Goal: Navigation & Orientation: Find specific page/section

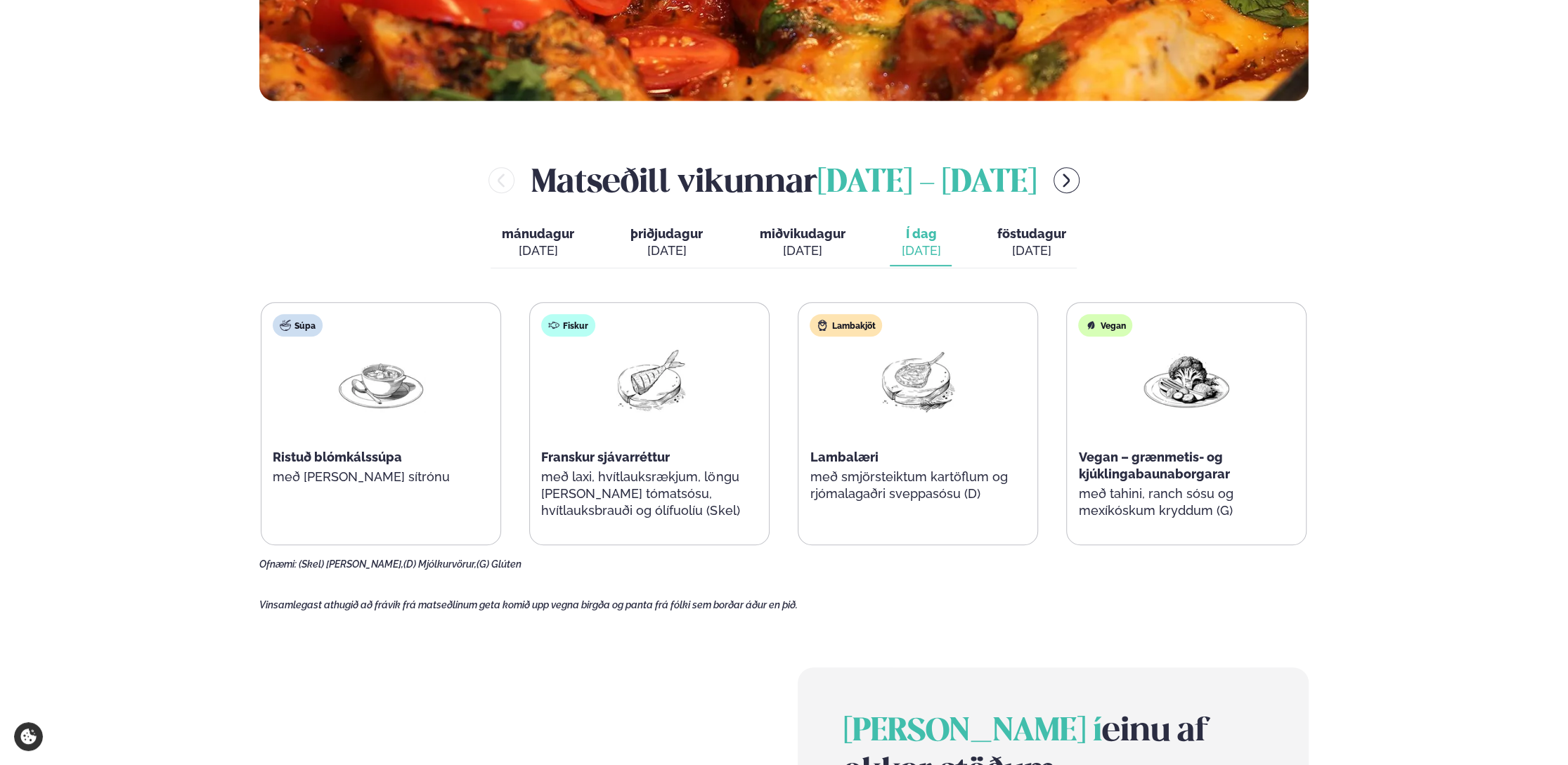
scroll to position [632, 0]
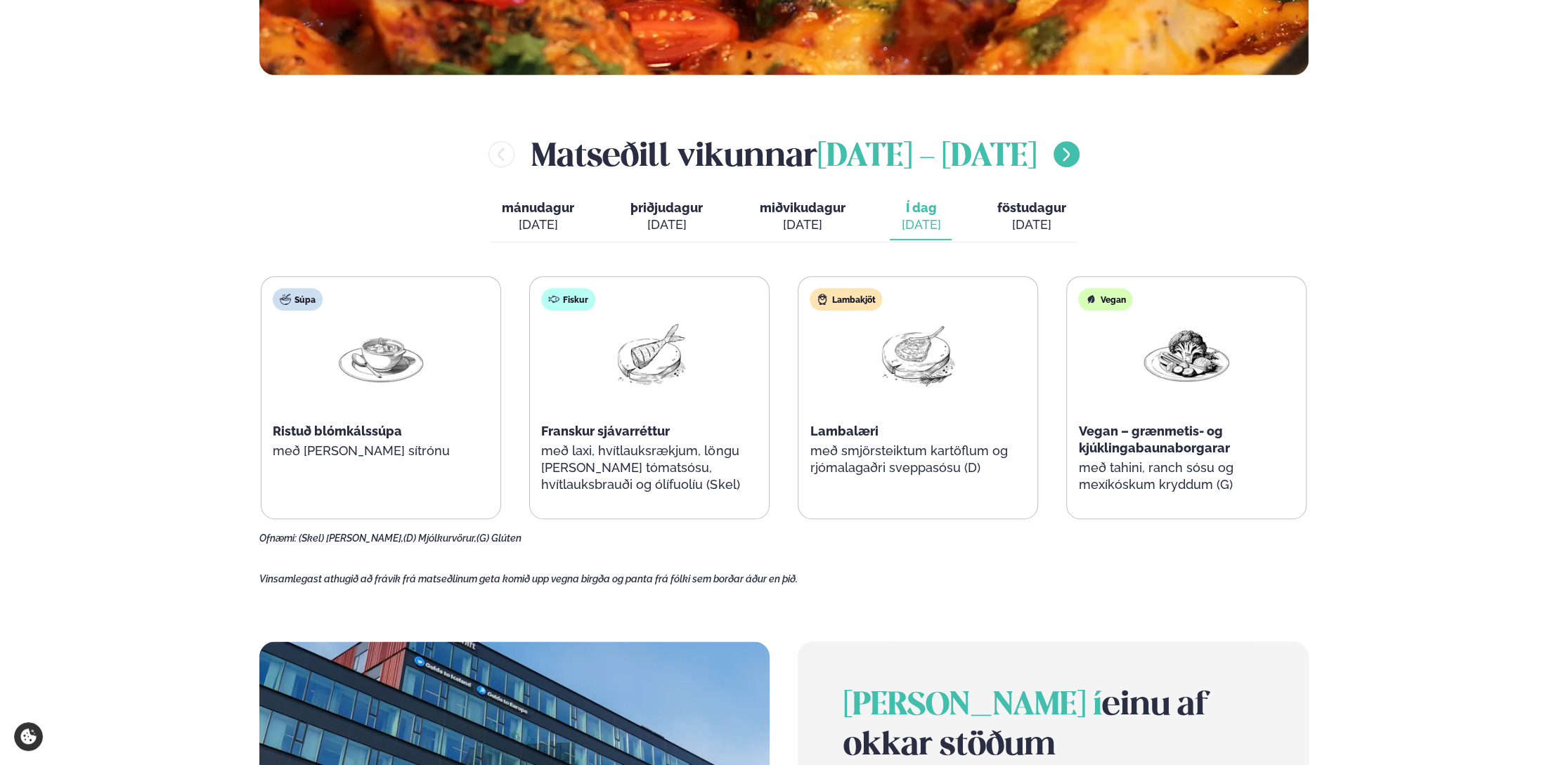
click at [1071, 156] on icon "menu-btn-right" at bounding box center [1067, 154] width 7 height 13
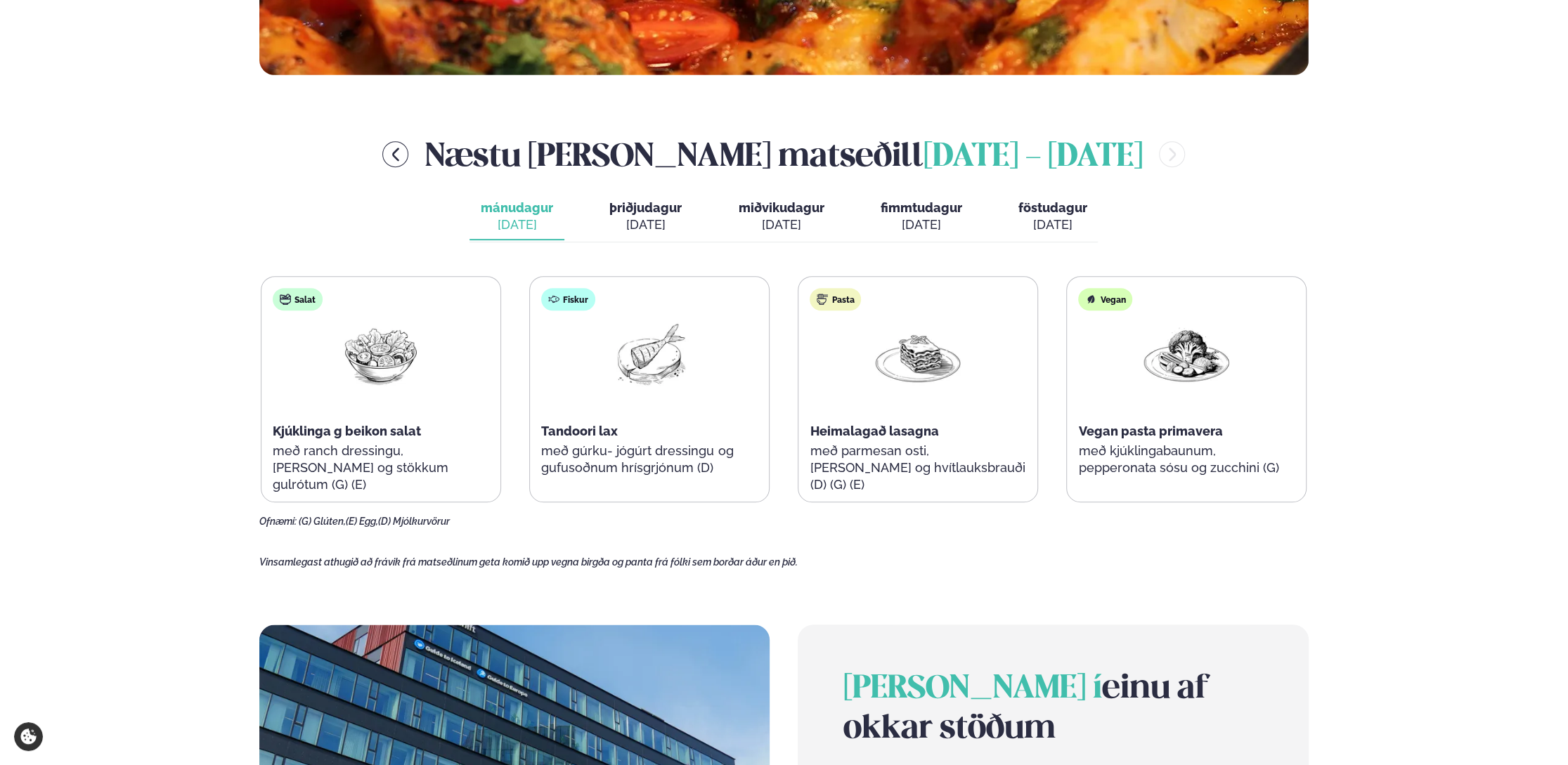
click at [662, 207] on span "þriðjudagur" at bounding box center [645, 207] width 73 height 15
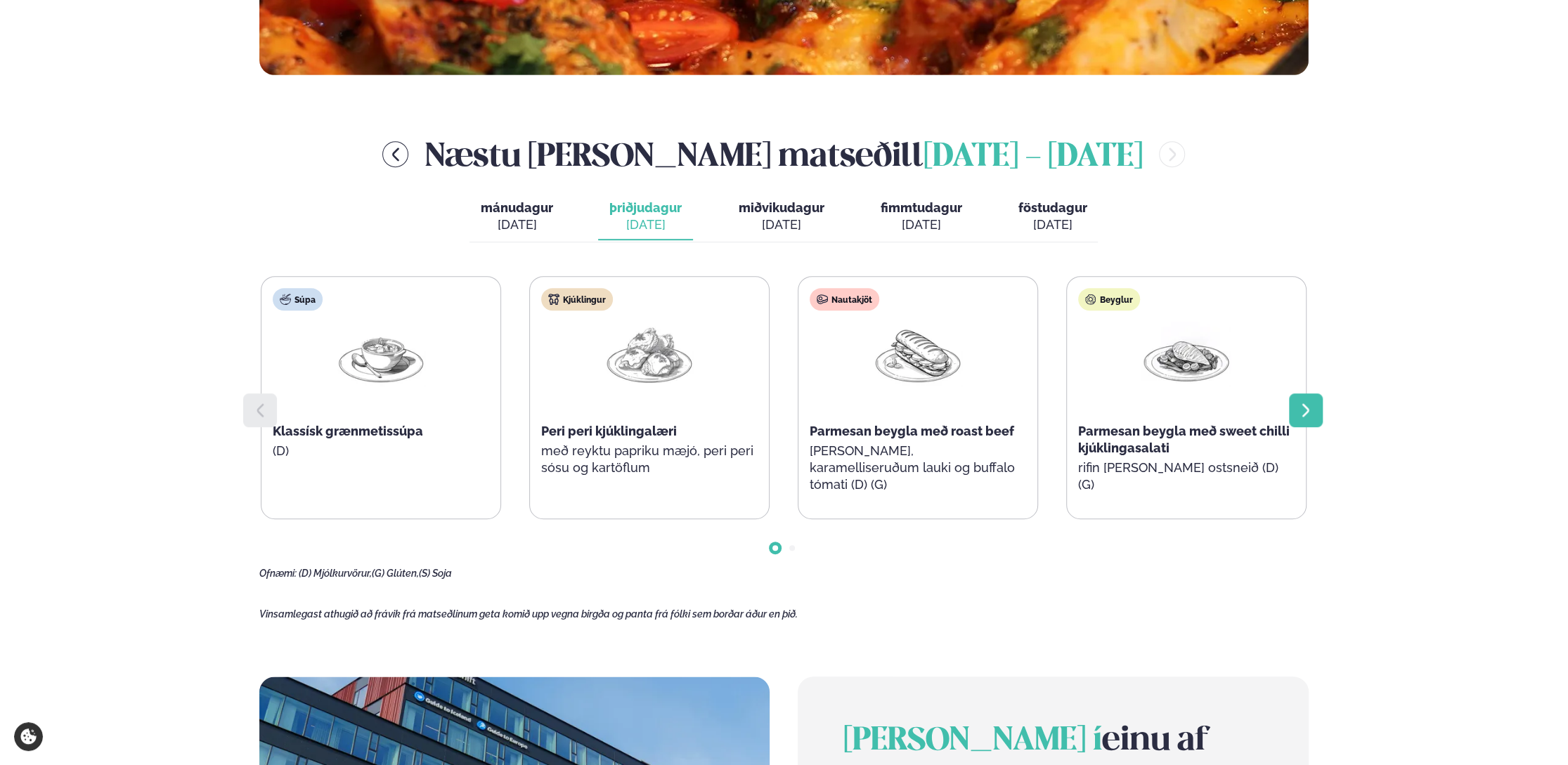
click at [1306, 415] on icon at bounding box center [1306, 410] width 17 height 17
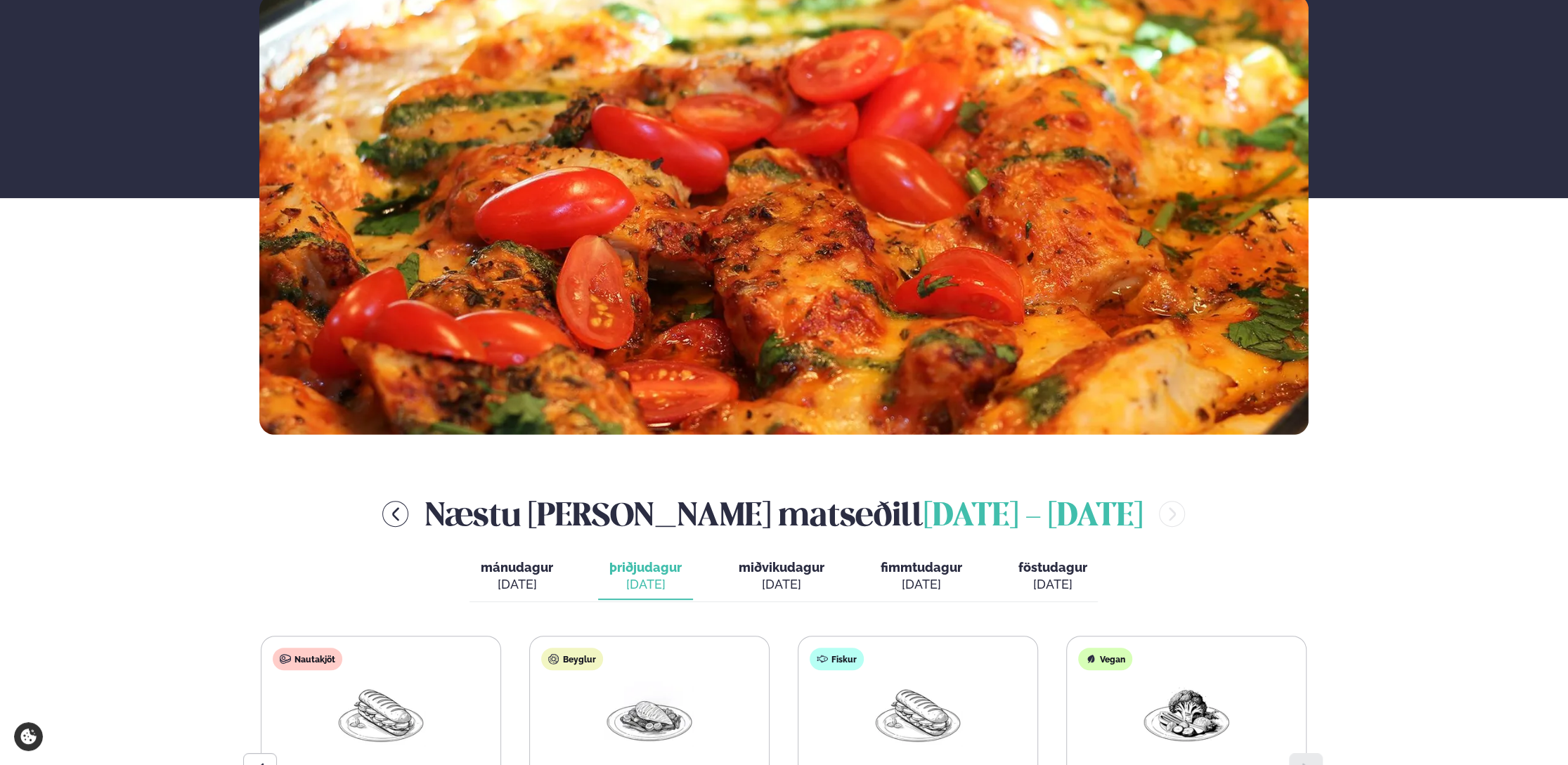
scroll to position [0, 0]
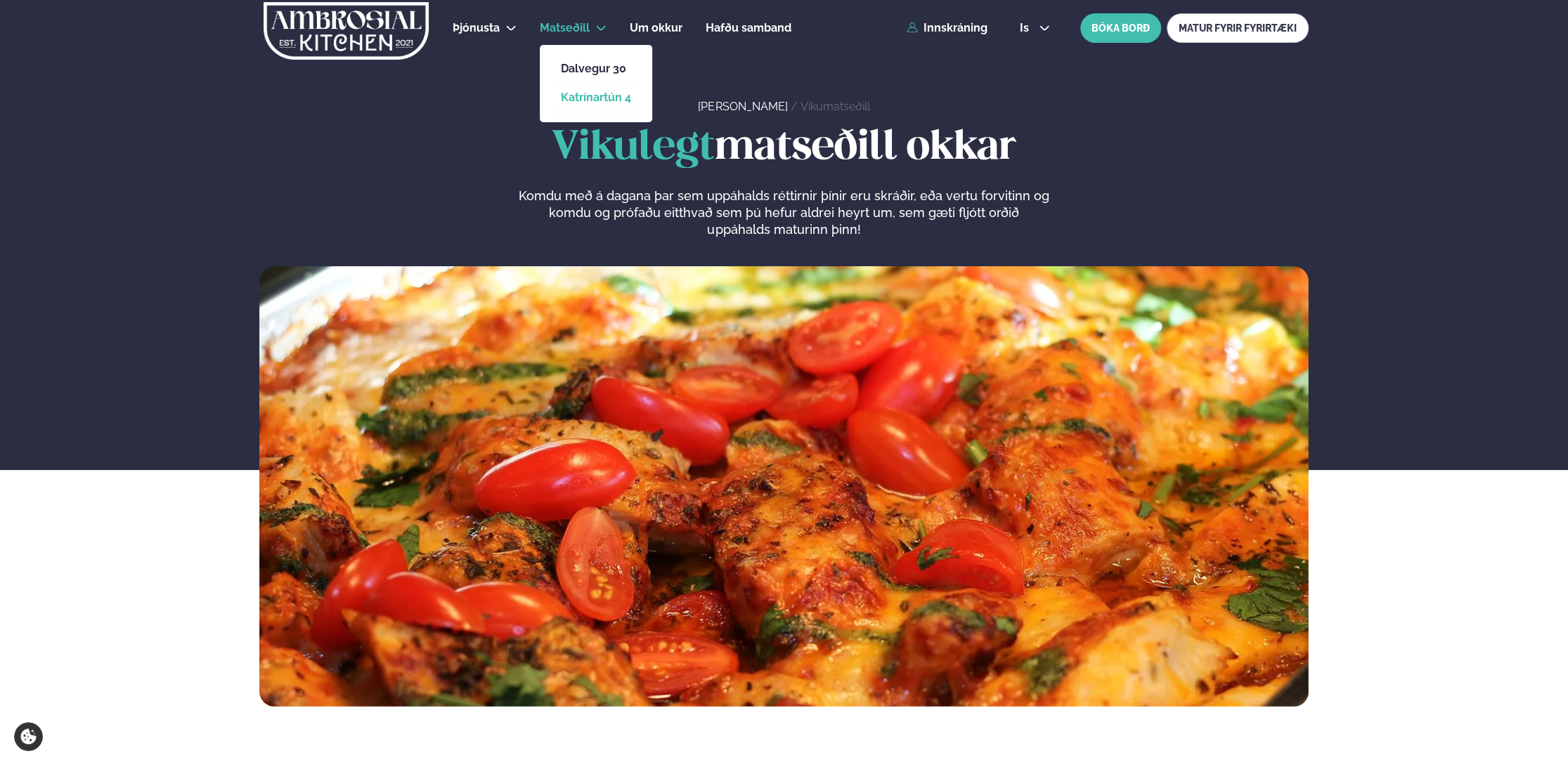
click at [585, 95] on link "Katrínartún 4" at bounding box center [596, 98] width 70 height 11
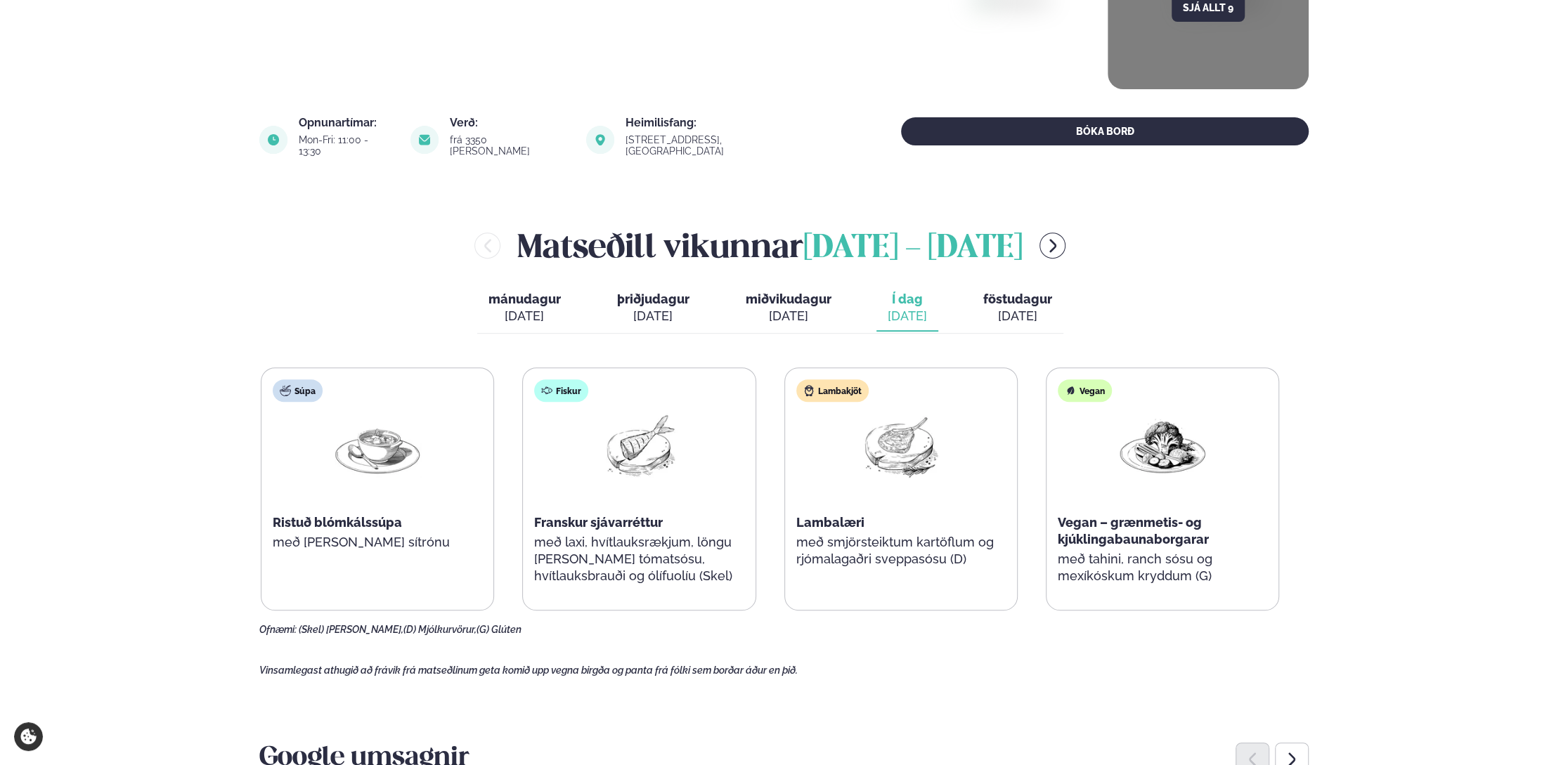
scroll to position [421, 0]
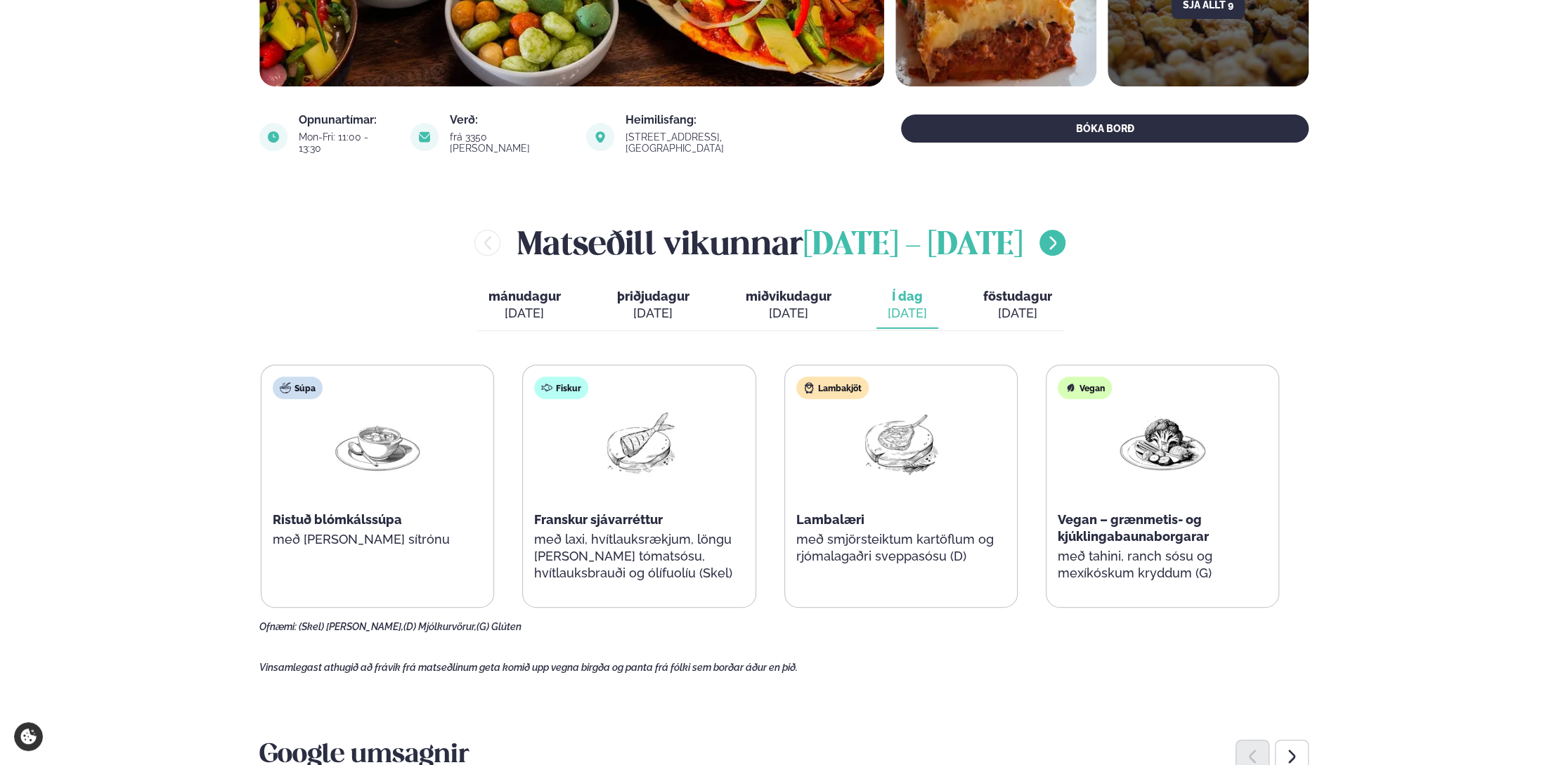
click at [1062, 235] on icon "menu-btn-right" at bounding box center [1053, 243] width 17 height 17
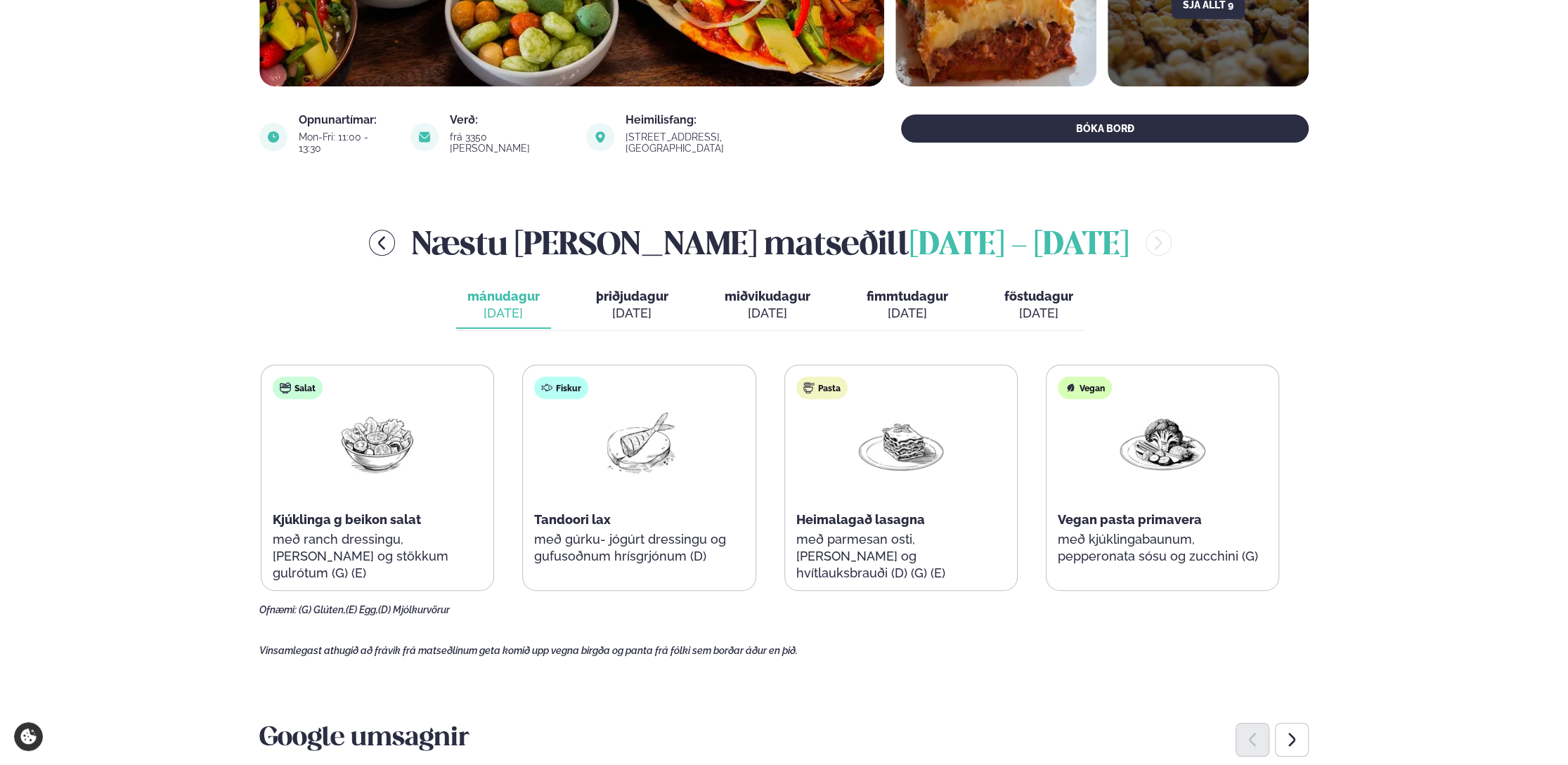
click at [642, 305] on div "[DATE]" at bounding box center [632, 314] width 73 height 17
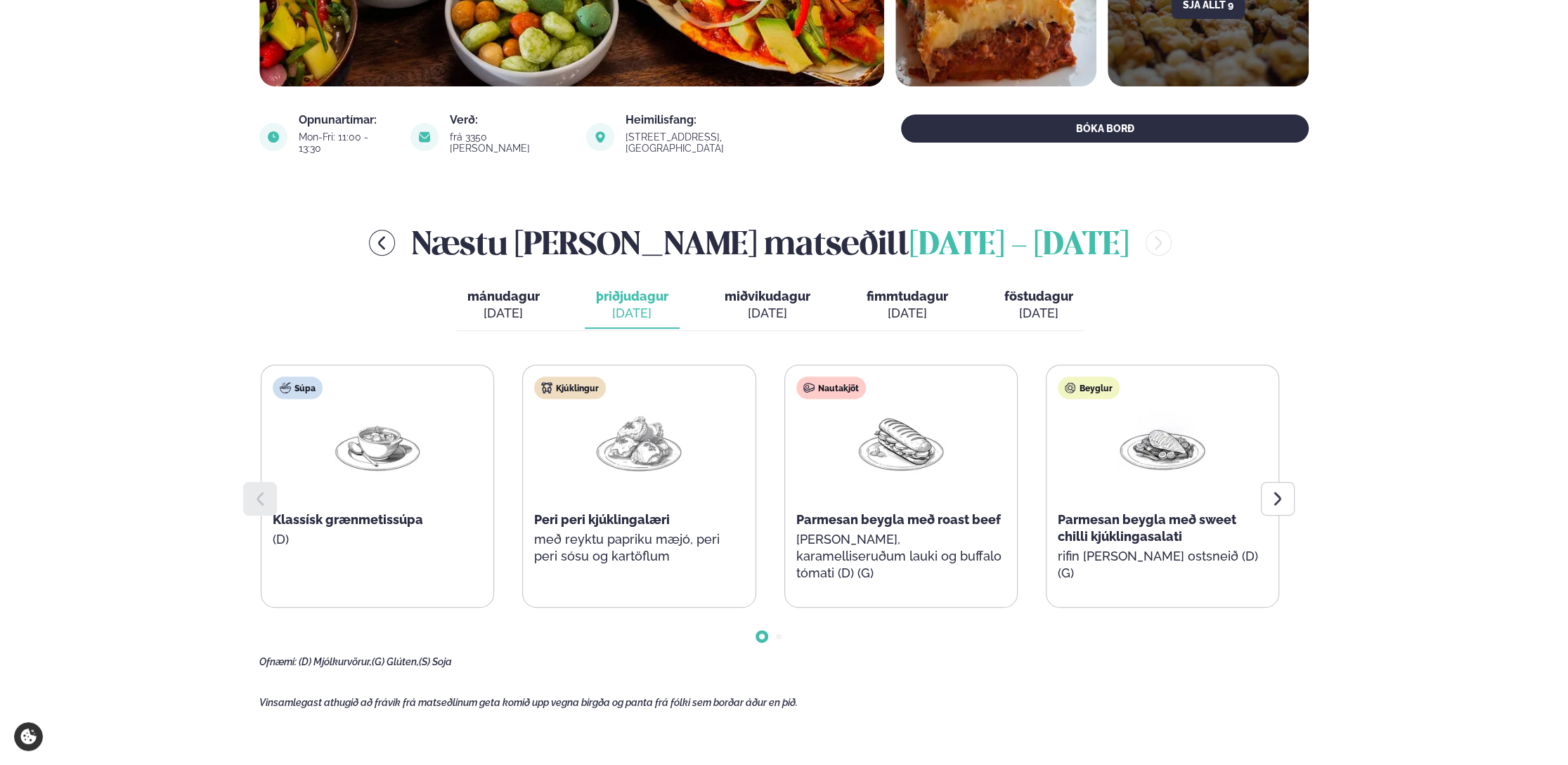
click at [782, 310] on div "[DATE]" at bounding box center [767, 314] width 86 height 17
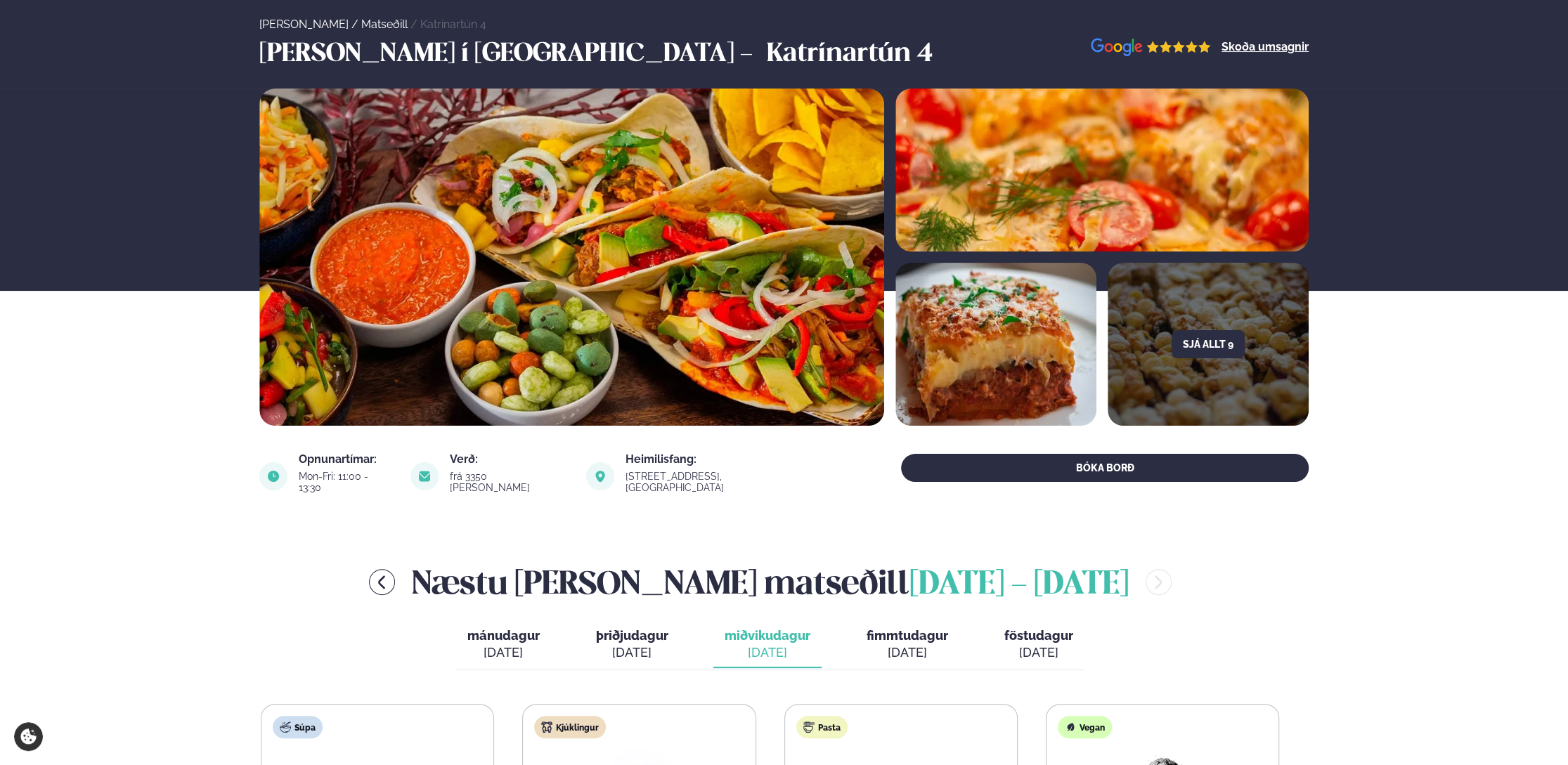
scroll to position [0, 0]
